Goal: Information Seeking & Learning: Learn about a topic

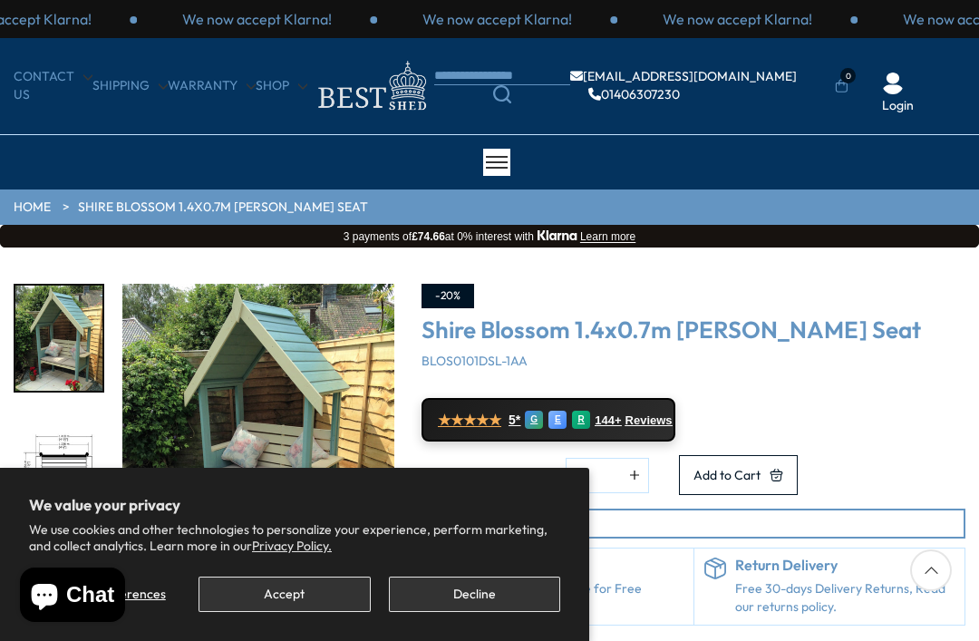
click at [313, 590] on button "Accept" at bounding box center [284, 594] width 171 height 35
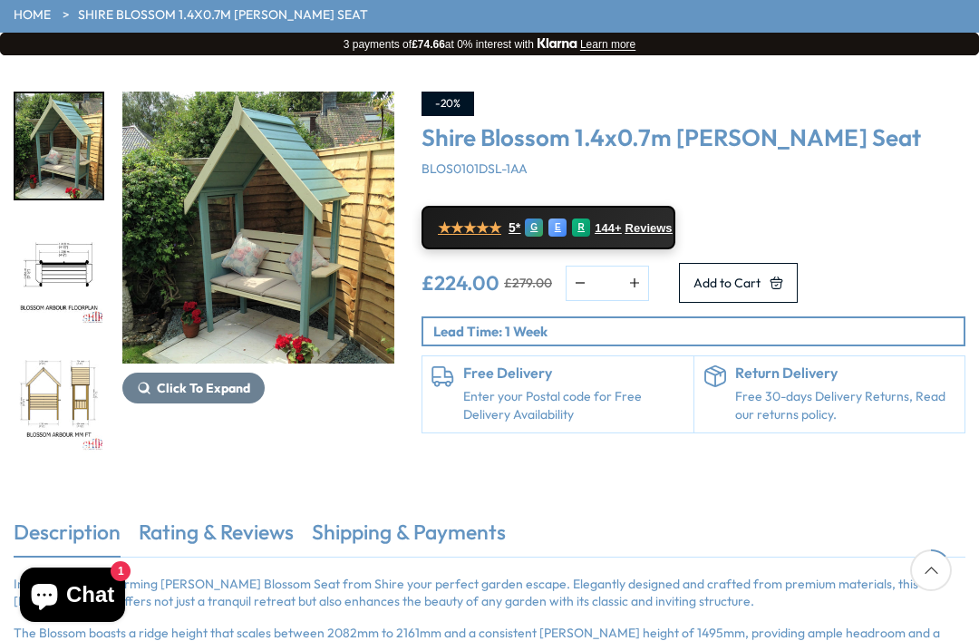
scroll to position [199, 0]
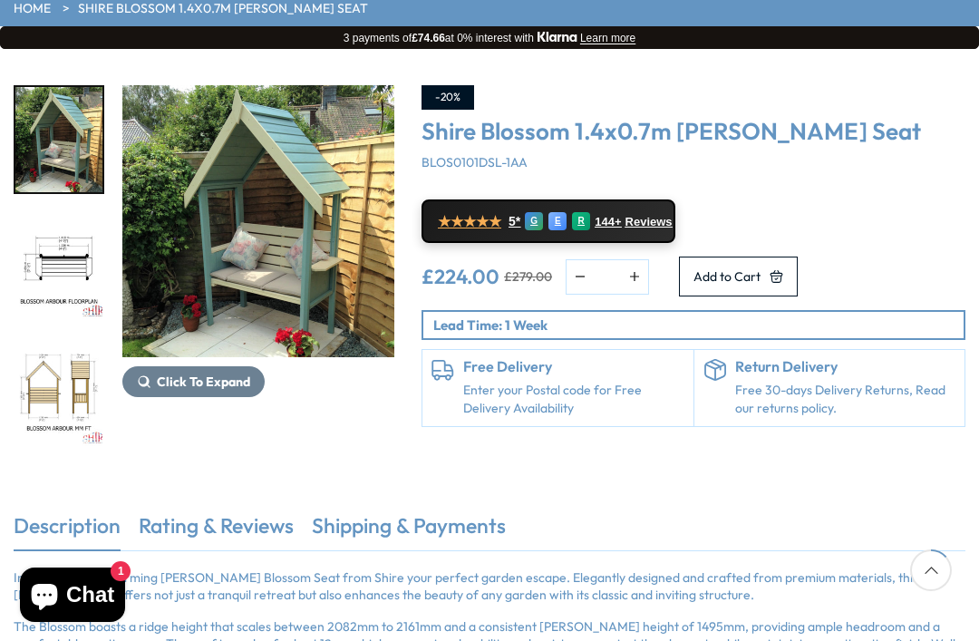
click at [213, 390] on button "Click To Expand" at bounding box center [193, 381] width 142 height 31
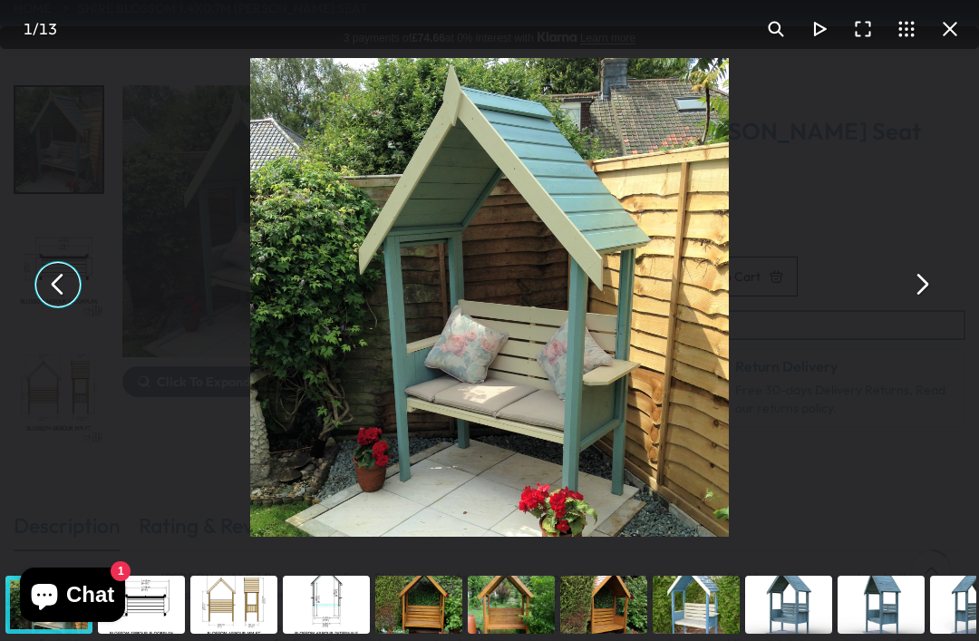
click at [58, 307] on button "You can close this modal content with the ESC key" at bounding box center [58, 285] width 44 height 44
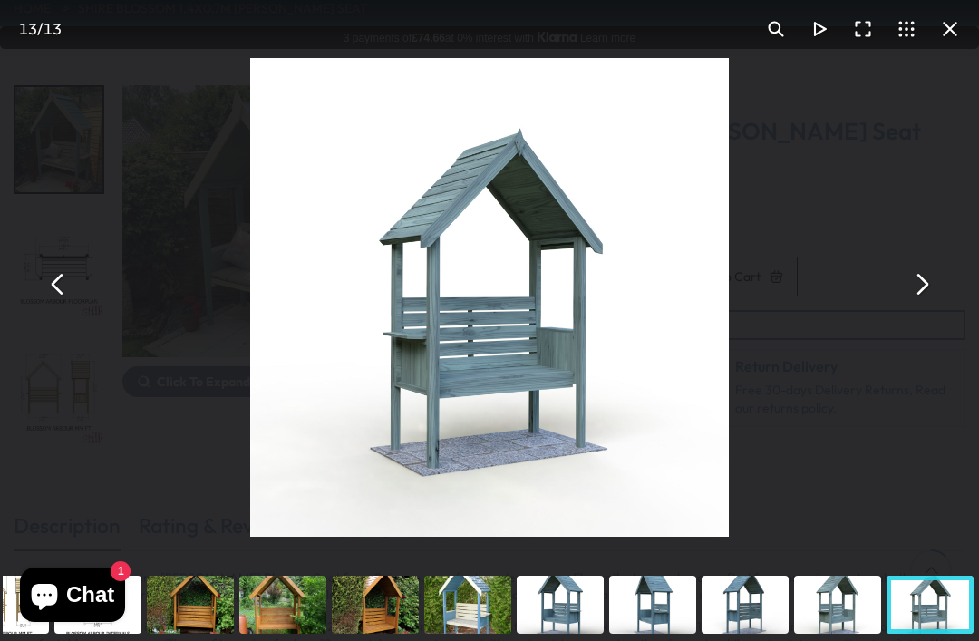
click at [44, 307] on button "You can close this modal content with the ESC key" at bounding box center [58, 285] width 44 height 44
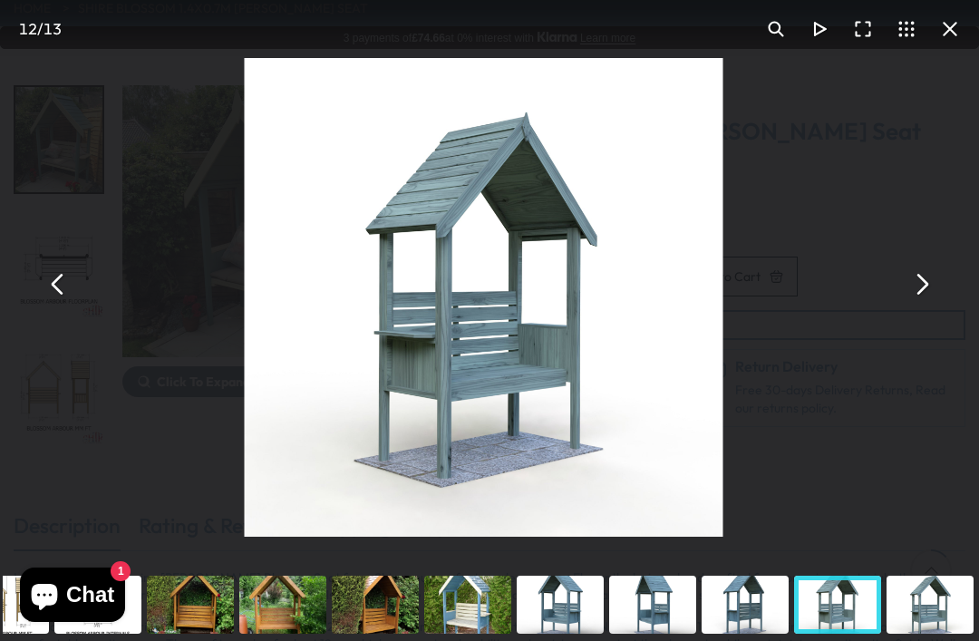
click at [62, 307] on button "You can close this modal content with the ESC key" at bounding box center [58, 285] width 44 height 44
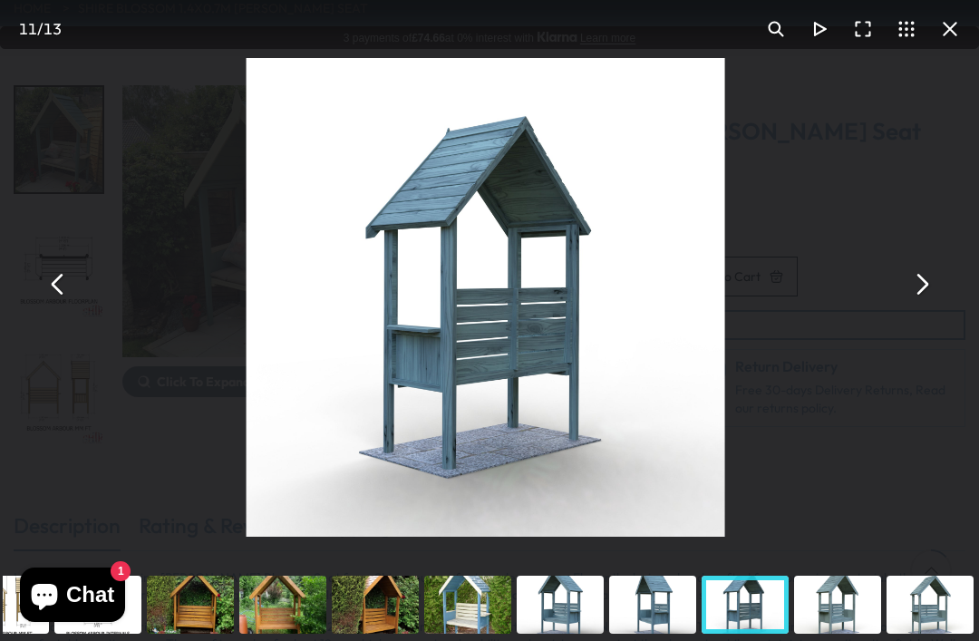
click at [81, 326] on div "Shire Blossom 1.4x0.7m [PERSON_NAME] Seat - Best Shed" at bounding box center [485, 284] width 979 height 569
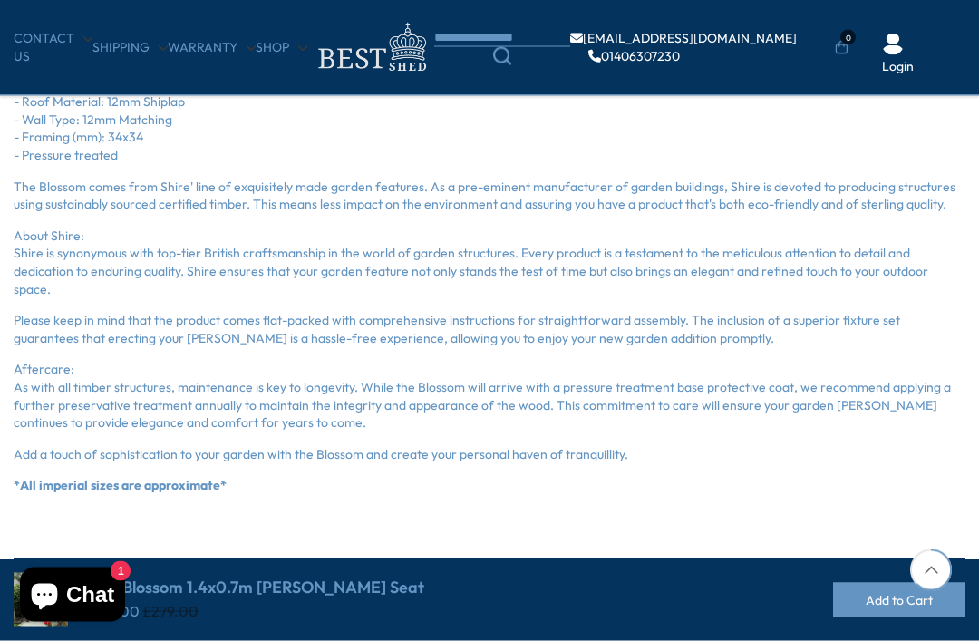
scroll to position [859, 0]
click at [422, 477] on p "*All imperial sizes are approximate*" at bounding box center [490, 486] width 952 height 18
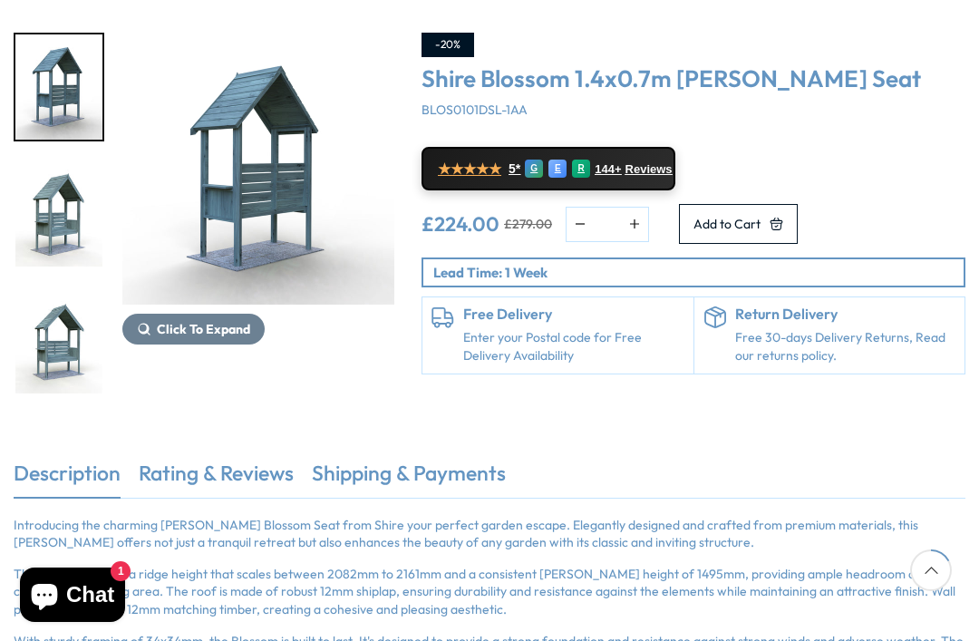
scroll to position [250, 0]
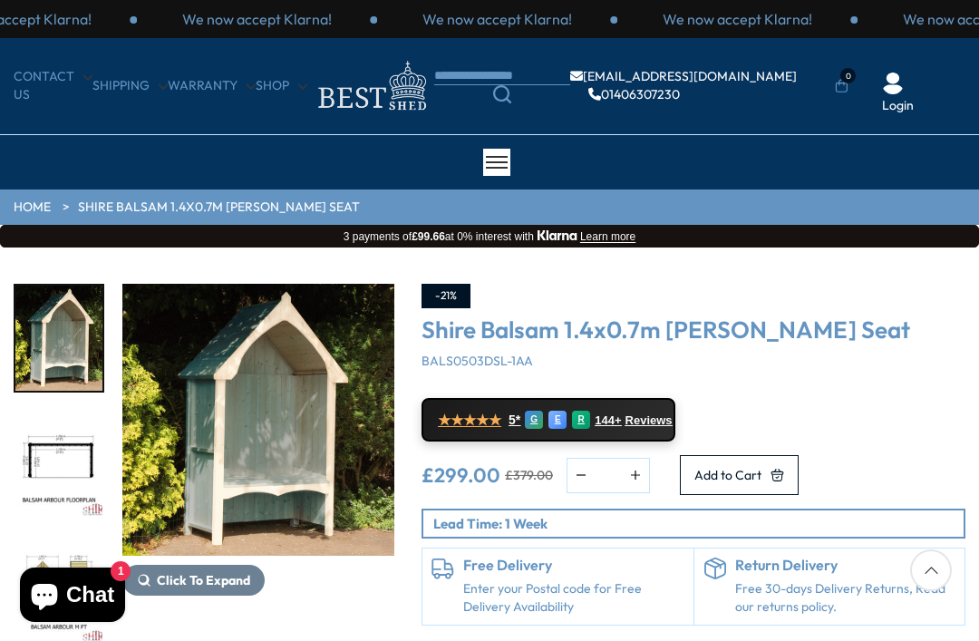
click at [562, 414] on div "E" at bounding box center [558, 420] width 18 height 18
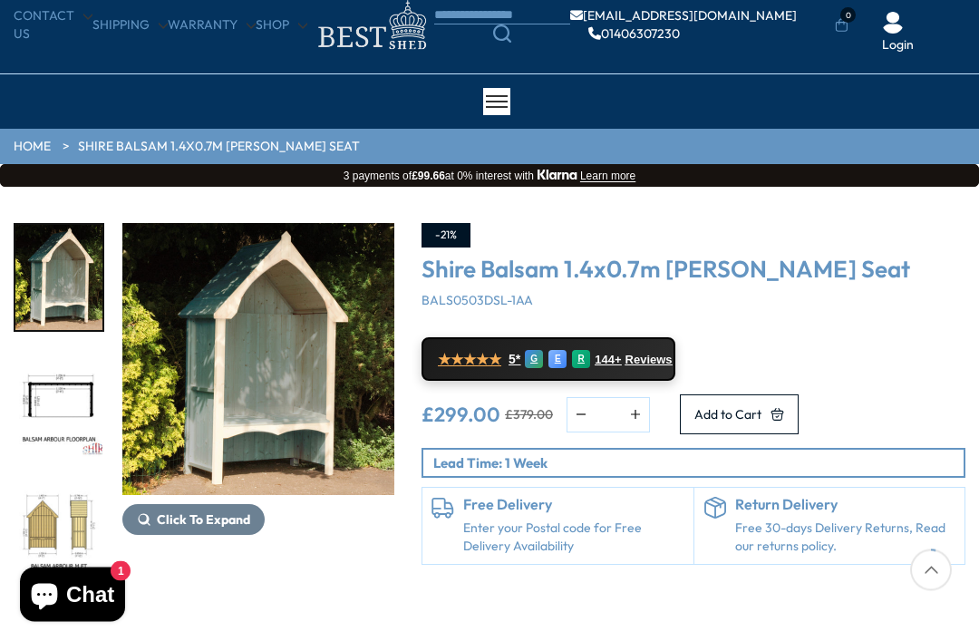
scroll to position [60, 0]
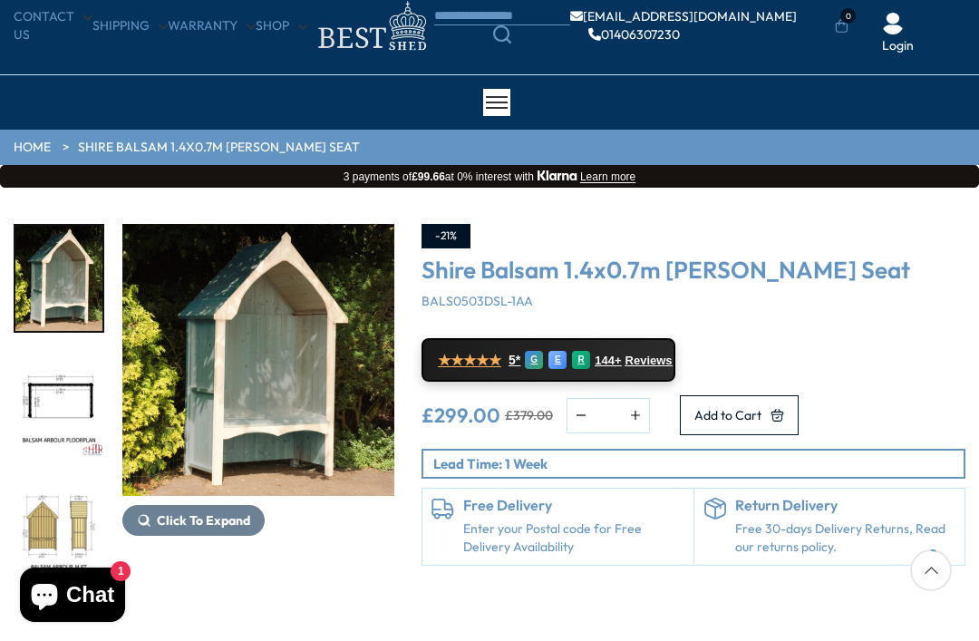
click at [229, 521] on span "Click To Expand" at bounding box center [203, 520] width 93 height 16
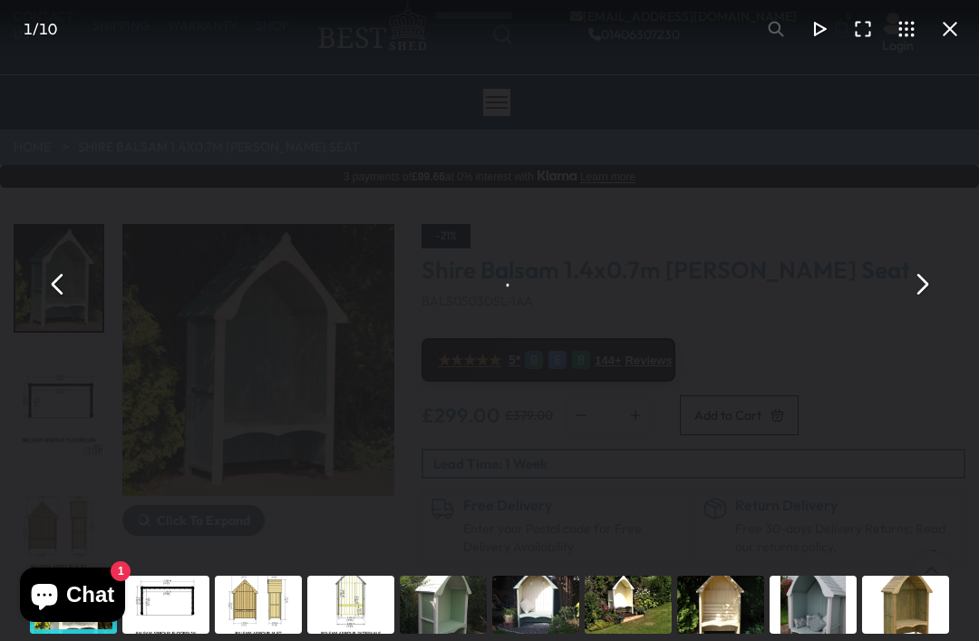
click at [232, 516] on div "Shire Balsam 1.4x0.7m [PERSON_NAME] Seat - Best Shed" at bounding box center [489, 284] width 979 height 569
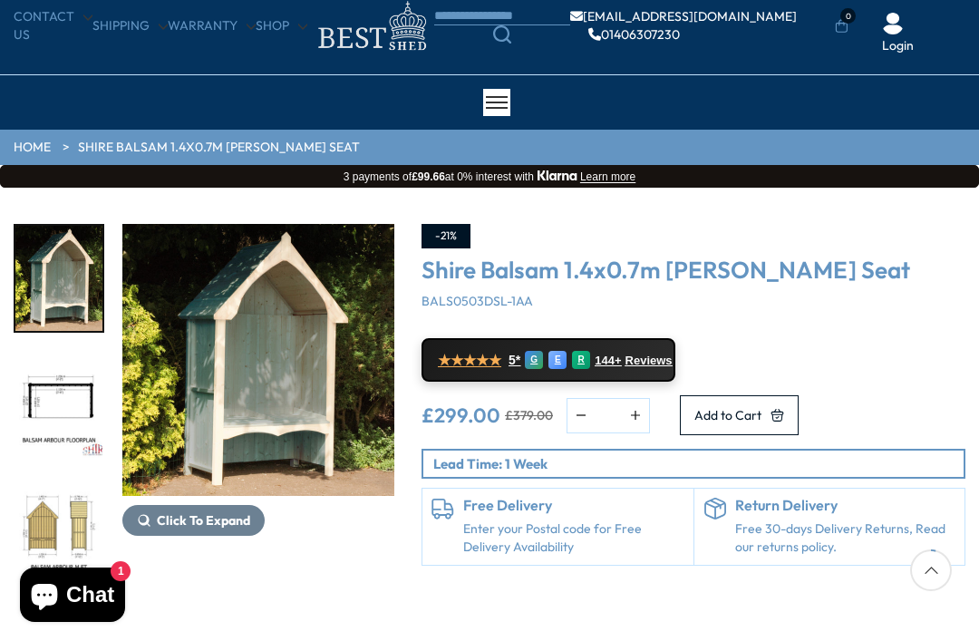
click at [276, 385] on img "1 / 10" at bounding box center [258, 360] width 272 height 272
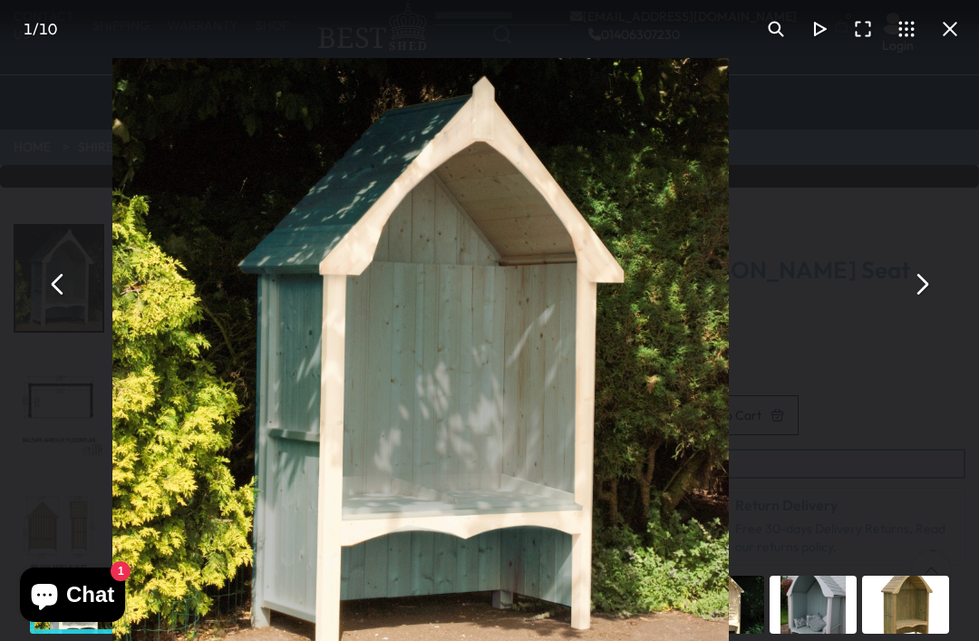
click at [76, 307] on button "You can close this modal content with the ESC key" at bounding box center [58, 285] width 44 height 44
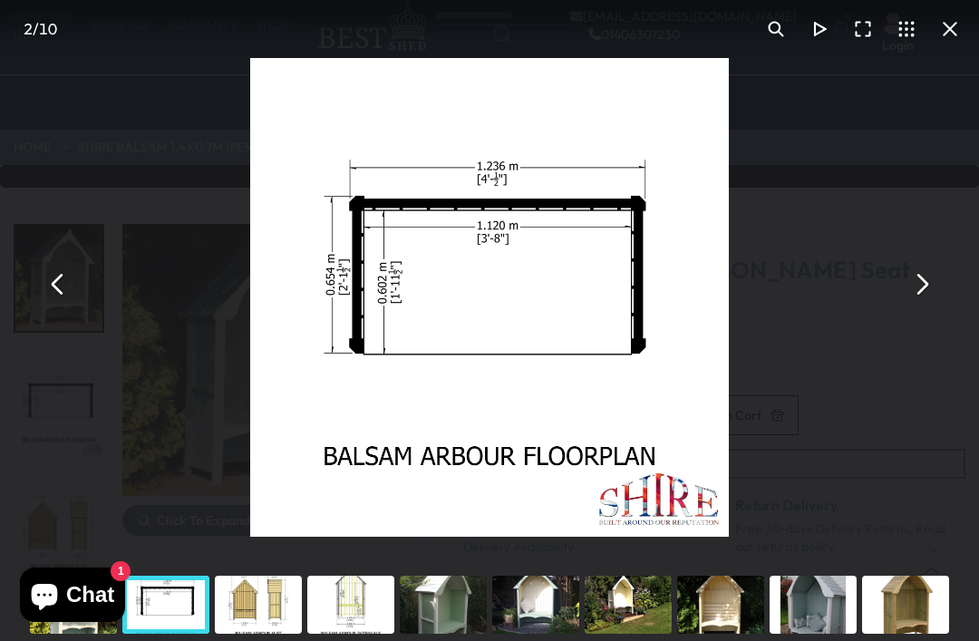
click at [701, 376] on img "You can close this modal content with the ESC key" at bounding box center [489, 297] width 479 height 479
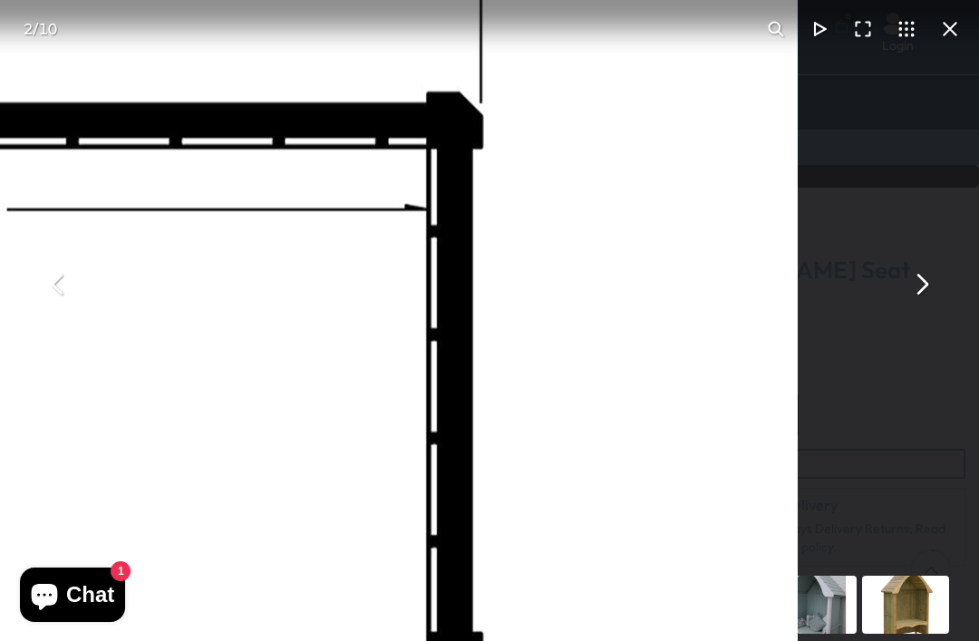
click at [89, 16] on div "2 / 10" at bounding box center [489, 29] width 979 height 58
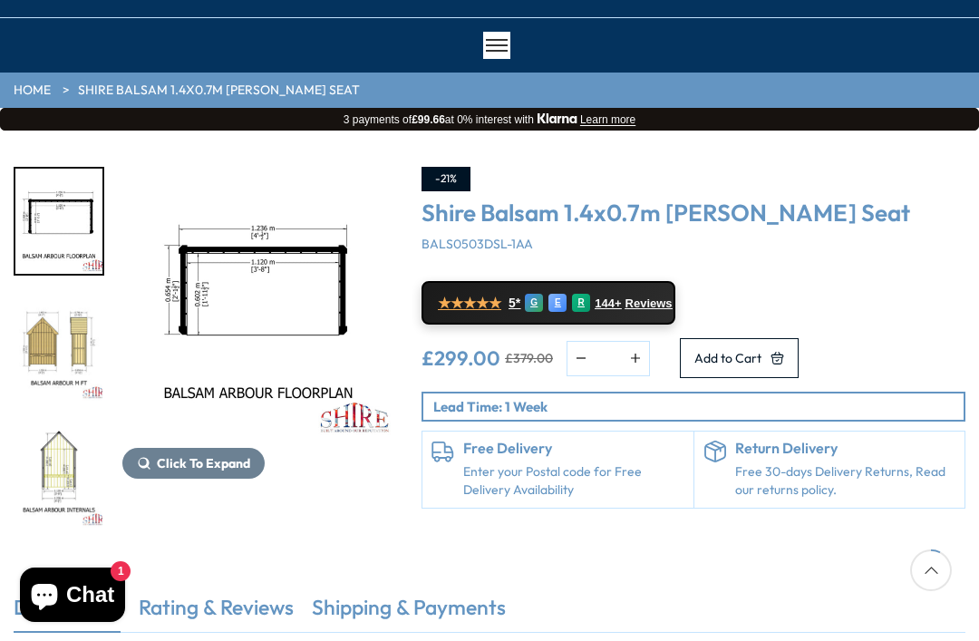
scroll to position [118, 0]
